Goal: Book appointment/travel/reservation

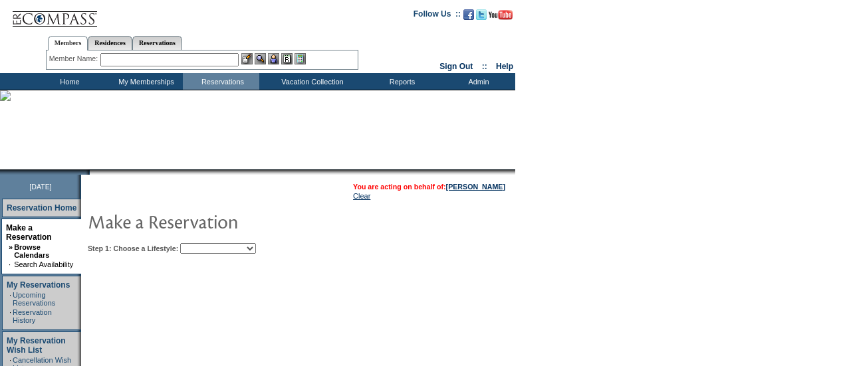
scroll to position [80, 0]
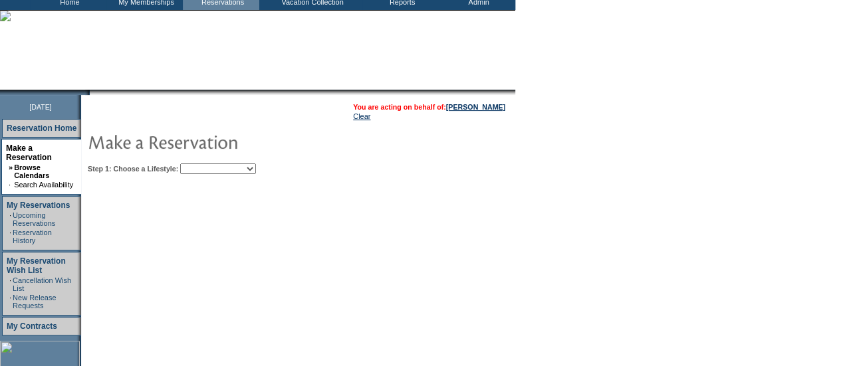
click at [256, 167] on select "Beach Leisure Metropolitan Mountain OIAL for Adventure OIAL for Couples OIAL fo…" at bounding box center [218, 168] width 76 height 11
select select "Beach"
click at [203, 163] on select "Beach Leisure Metropolitan Mountain OIAL for Adventure OIAL for Couples OIAL fo…" at bounding box center [218, 168] width 76 height 11
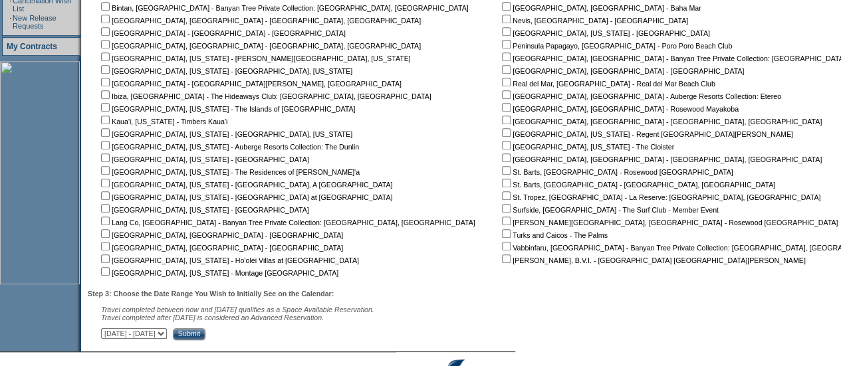
scroll to position [359, 0]
click at [502, 47] on input "checkbox" at bounding box center [506, 45] width 9 height 9
checkbox input "true"
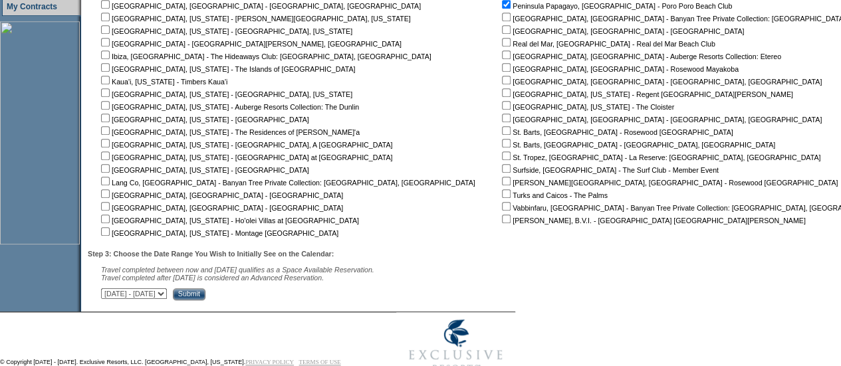
click at [205, 293] on input "Submit" at bounding box center [189, 294] width 33 height 12
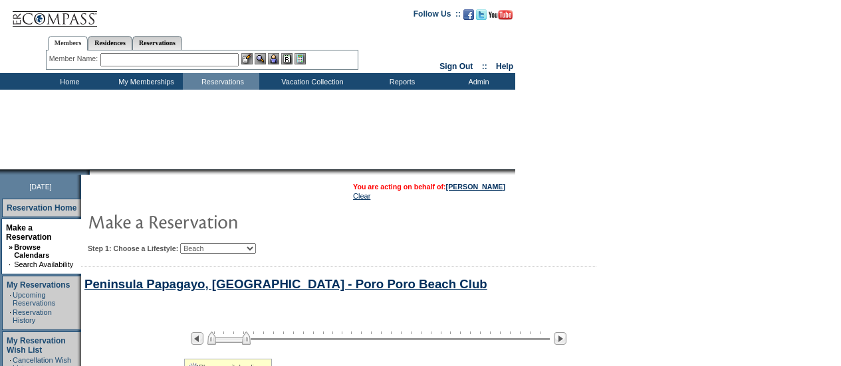
select select "Beach"
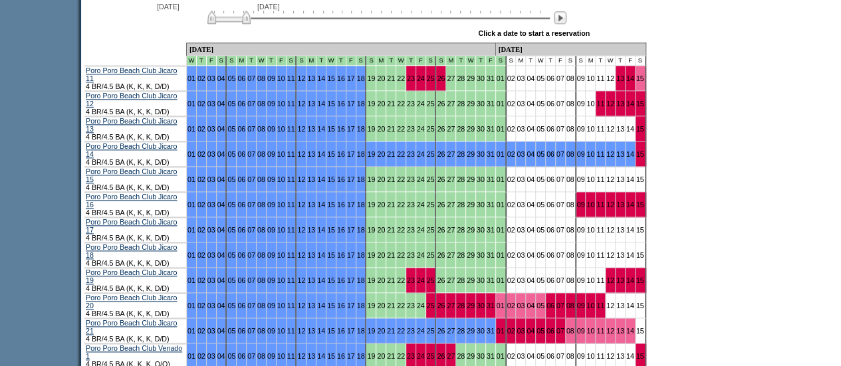
scroll to position [764, 0]
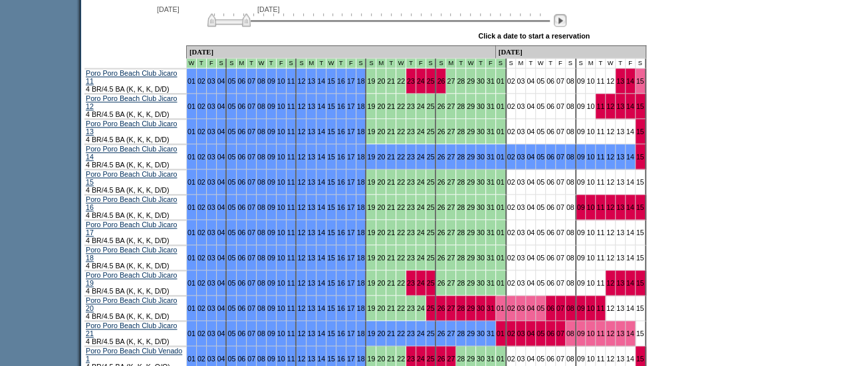
click at [566, 25] on img at bounding box center [560, 20] width 13 height 13
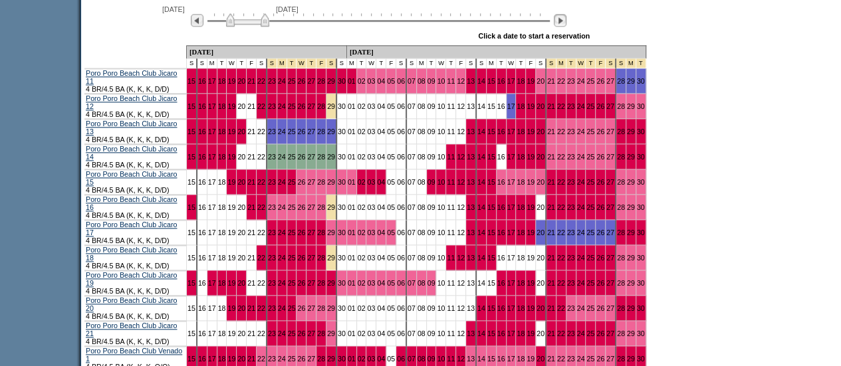
click at [566, 25] on img at bounding box center [560, 20] width 13 height 13
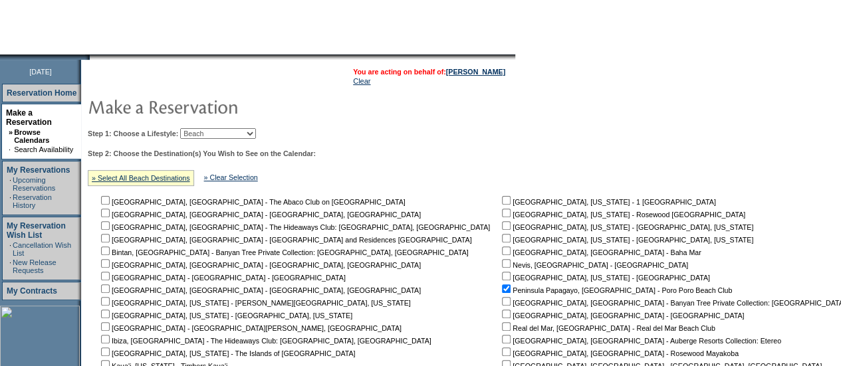
scroll to position [0, 0]
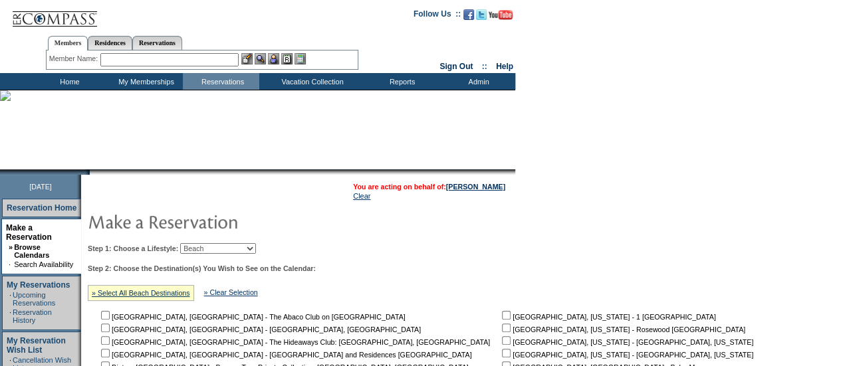
click at [78, 83] on td "Home" at bounding box center [68, 81] width 76 height 17
